Goal: Task Accomplishment & Management: Use online tool/utility

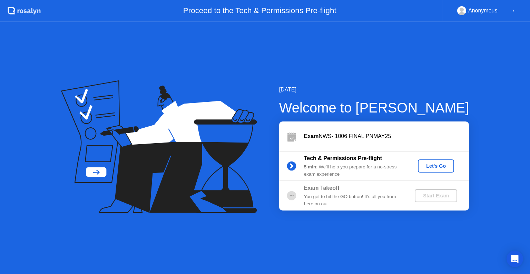
click at [445, 165] on div "Let's Go" at bounding box center [435, 166] width 31 height 6
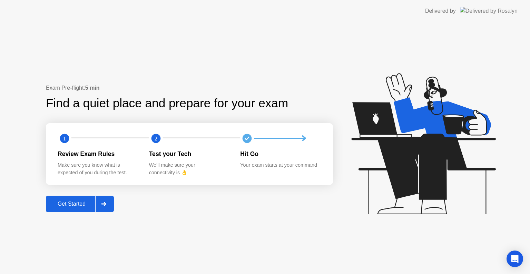
click at [70, 204] on div "Get Started" at bounding box center [71, 204] width 47 height 6
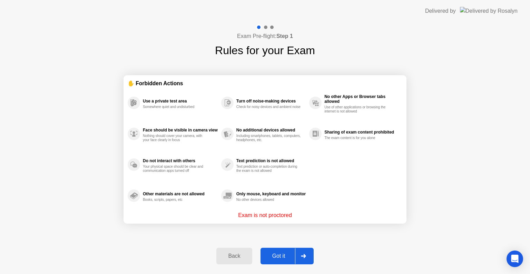
click at [285, 255] on div "Got it" at bounding box center [278, 256] width 32 height 6
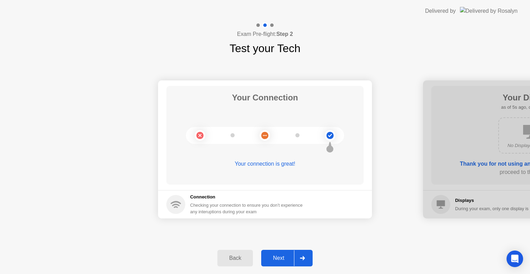
click at [276, 255] on div "Next" at bounding box center [278, 258] width 31 height 6
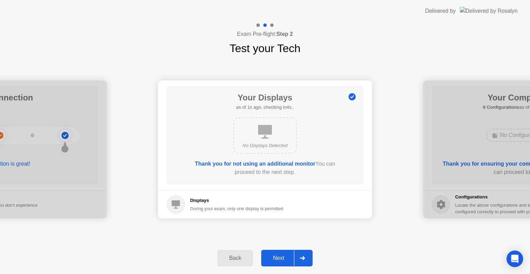
click at [276, 255] on div "Next" at bounding box center [278, 258] width 31 height 6
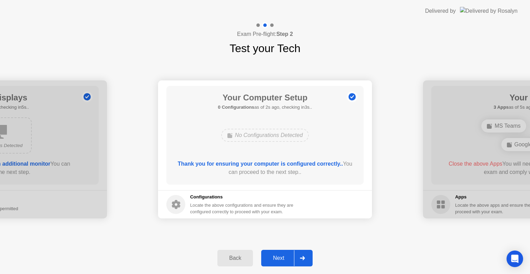
click at [276, 255] on div "Next" at bounding box center [278, 258] width 31 height 6
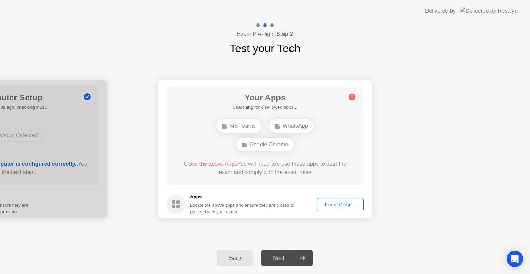
click at [331, 203] on div "Force Close..." at bounding box center [340, 205] width 42 height 6
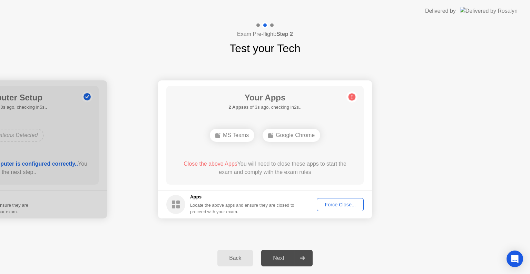
click at [345, 208] on button "Force Close..." at bounding box center [340, 204] width 47 height 13
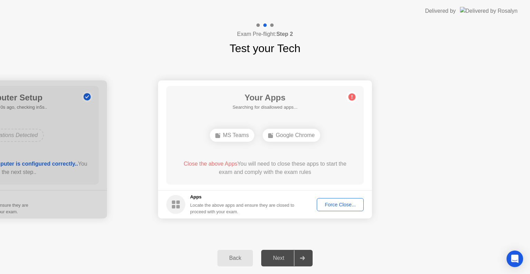
click at [337, 202] on div "Force Close..." at bounding box center [340, 205] width 42 height 6
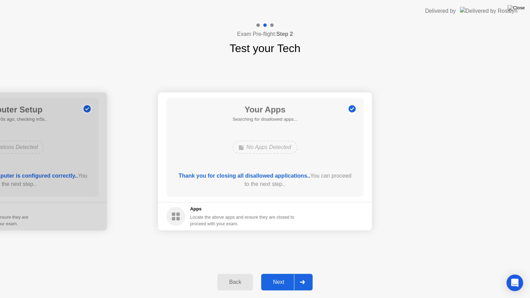
click at [283, 274] on div "Next" at bounding box center [278, 282] width 31 height 6
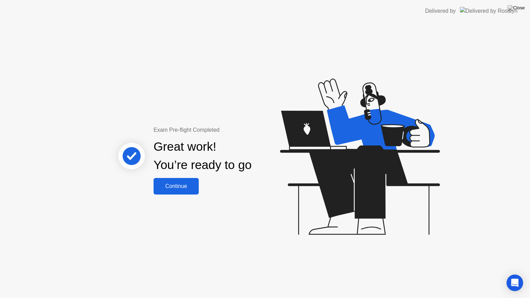
click at [168, 184] on div "Continue" at bounding box center [176, 186] width 41 height 6
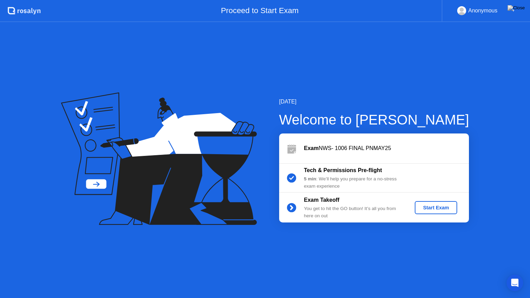
click at [428, 206] on div "Start Exam" at bounding box center [435, 208] width 37 height 6
